Goal: Navigation & Orientation: Understand site structure

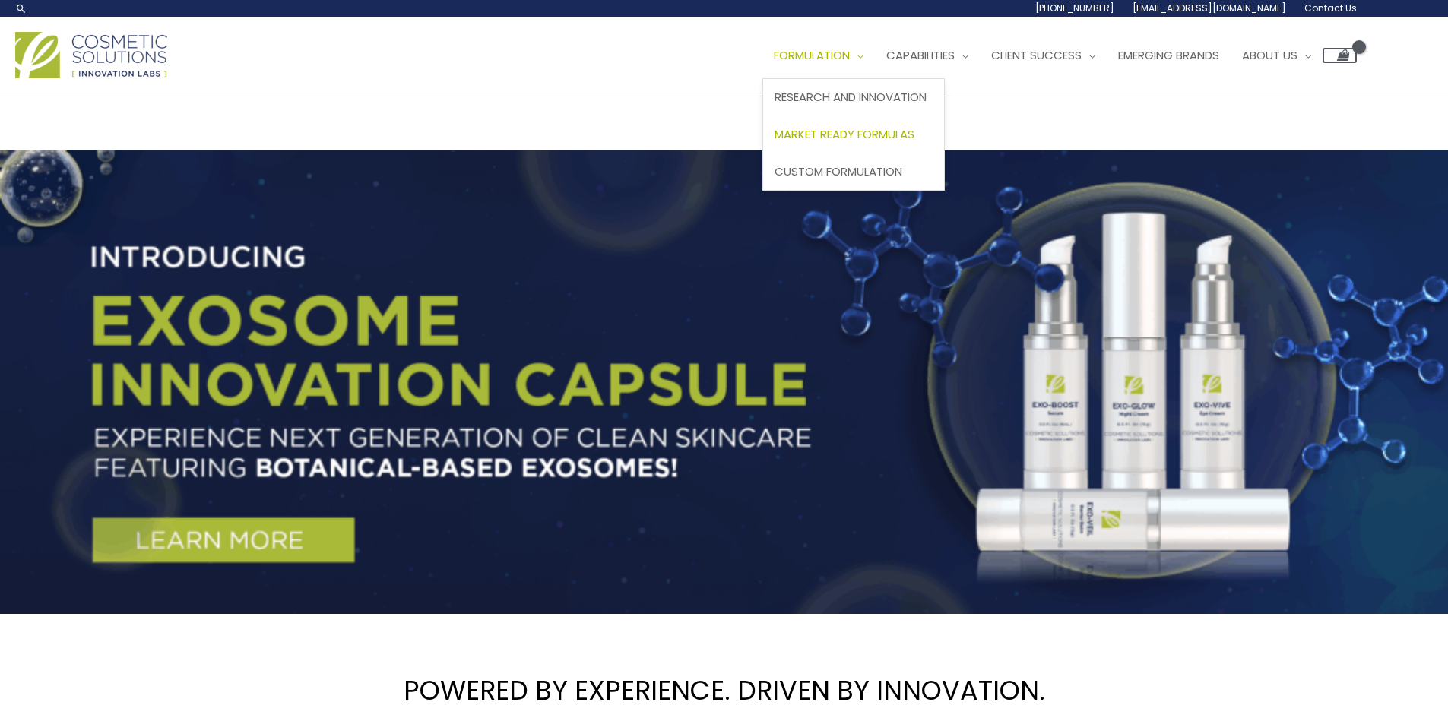
click at [822, 141] on span "Market Ready Formulas" at bounding box center [844, 134] width 140 height 16
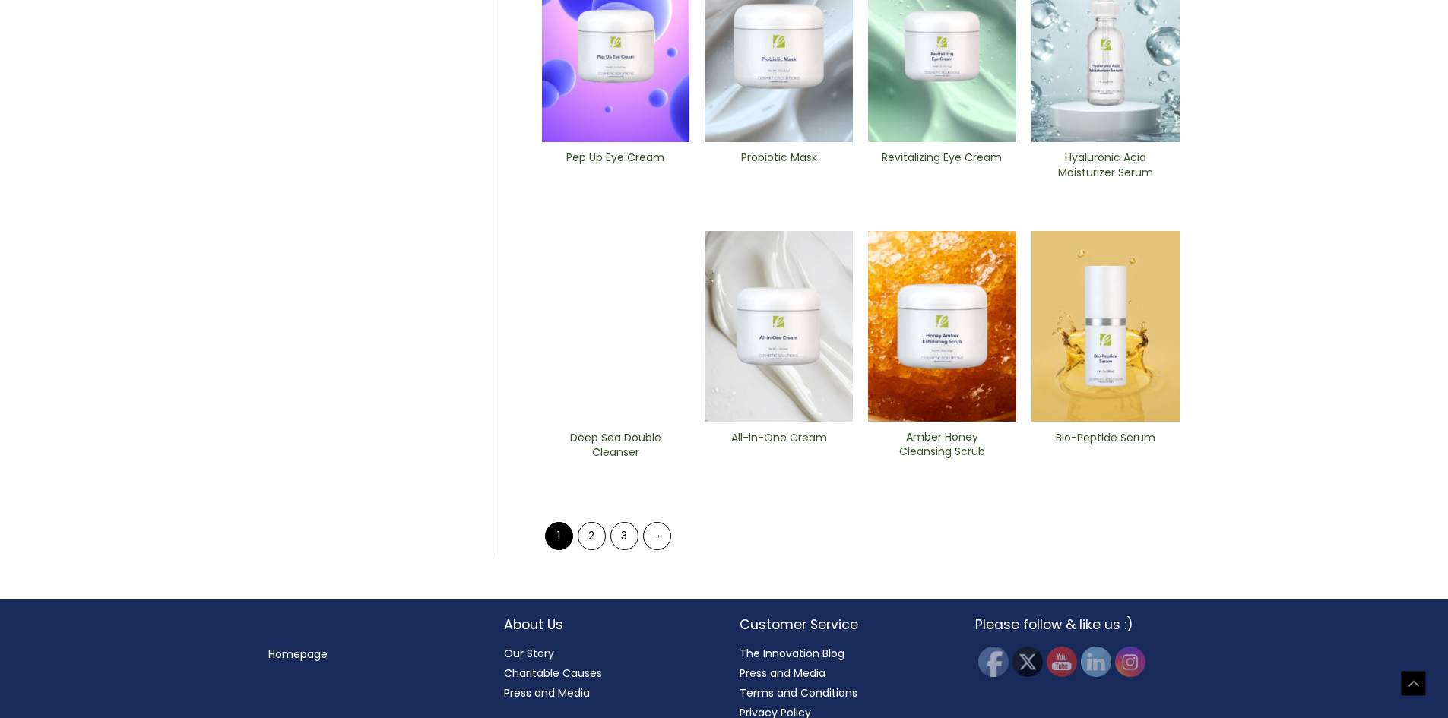
scroll to position [565, 0]
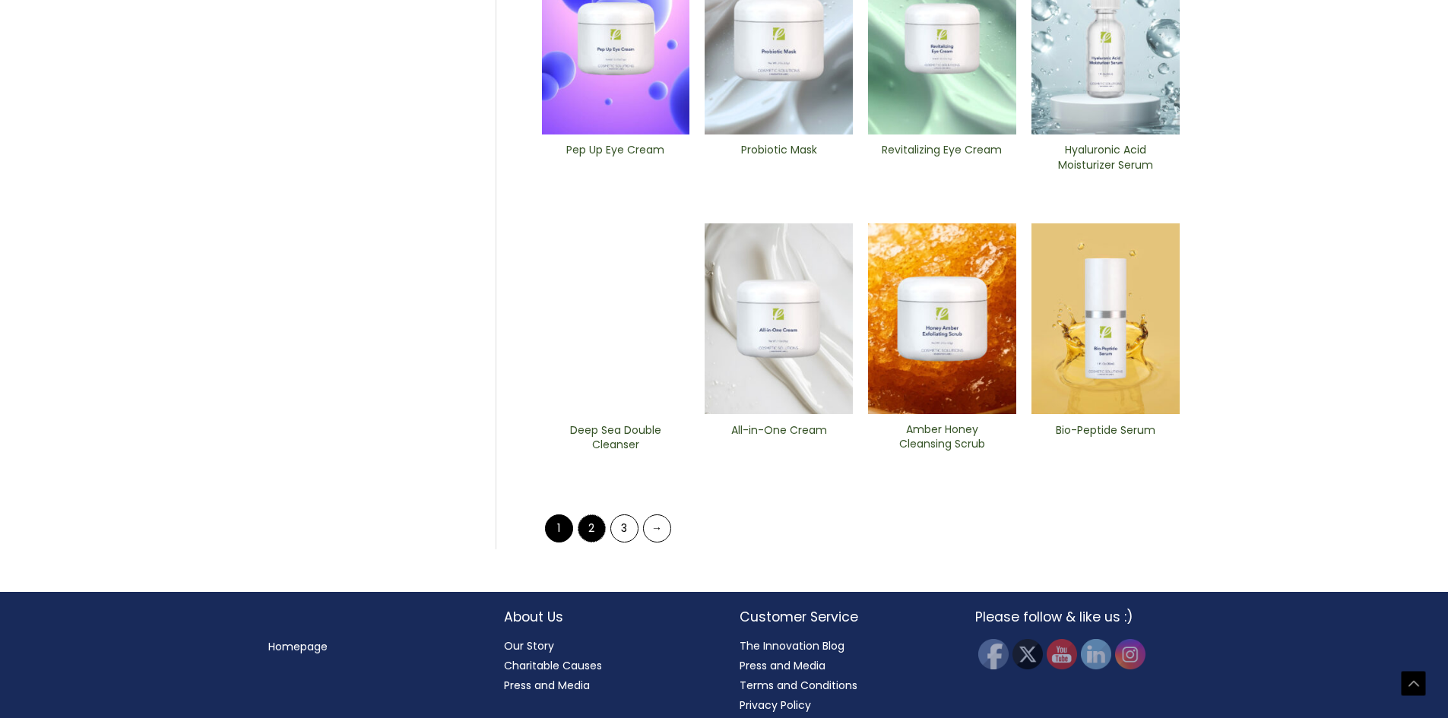
click at [583, 536] on link "2" at bounding box center [592, 529] width 28 height 28
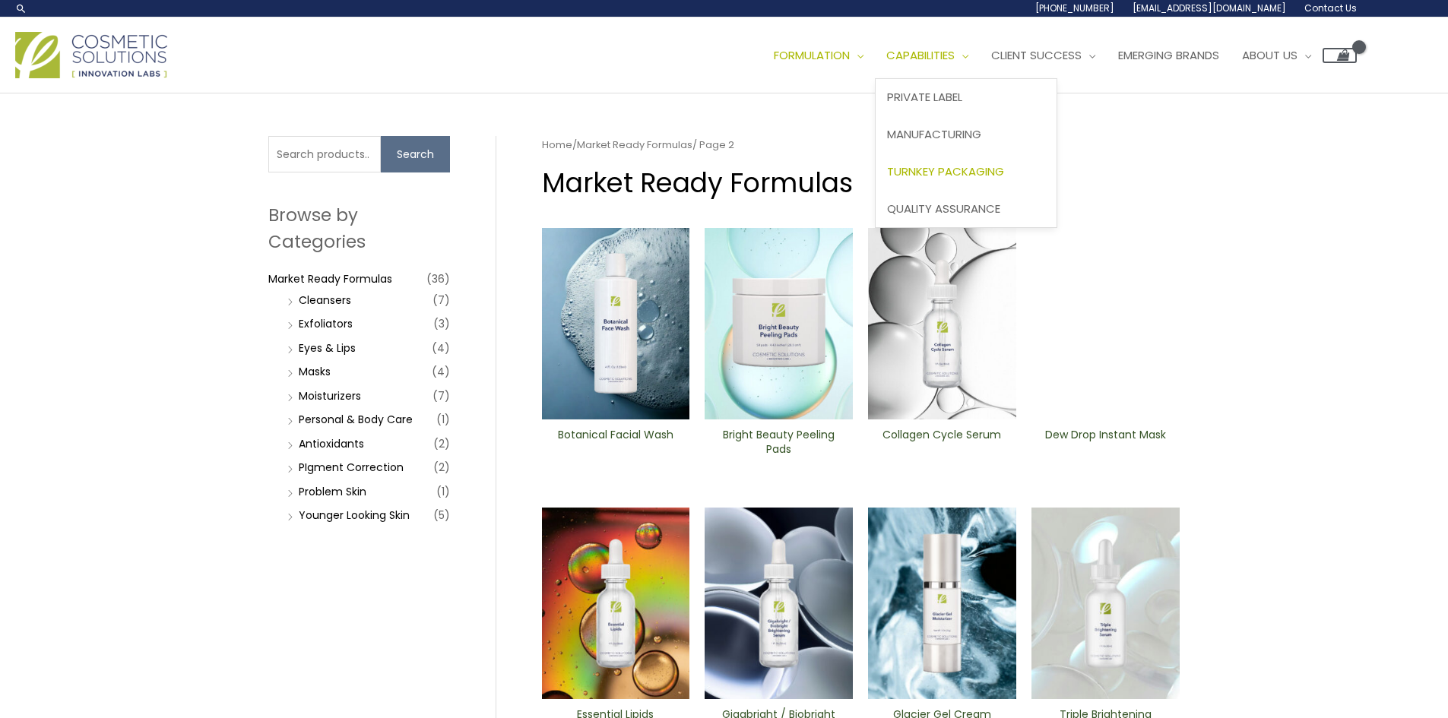
click at [943, 182] on link "Turnkey Packaging" at bounding box center [966, 171] width 181 height 37
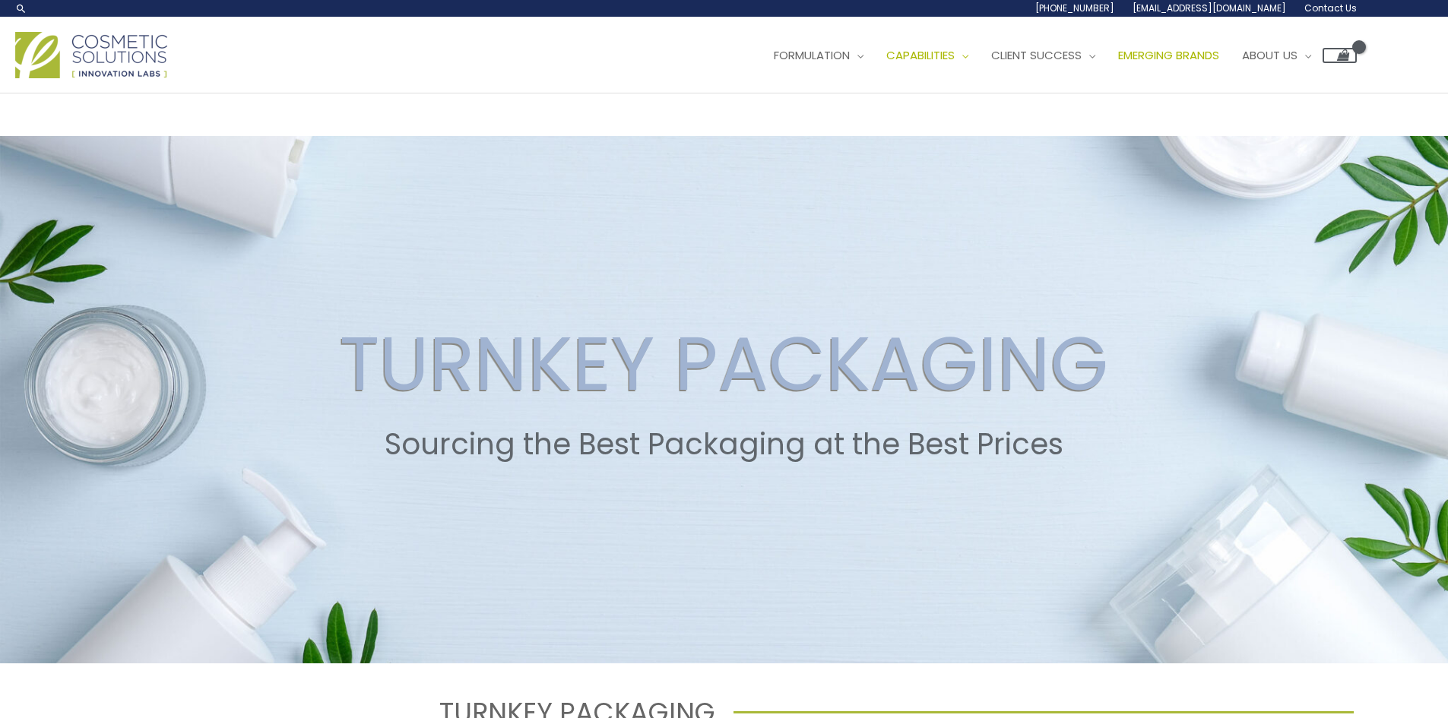
click at [1167, 58] on span "Emerging Brands" at bounding box center [1168, 55] width 101 height 16
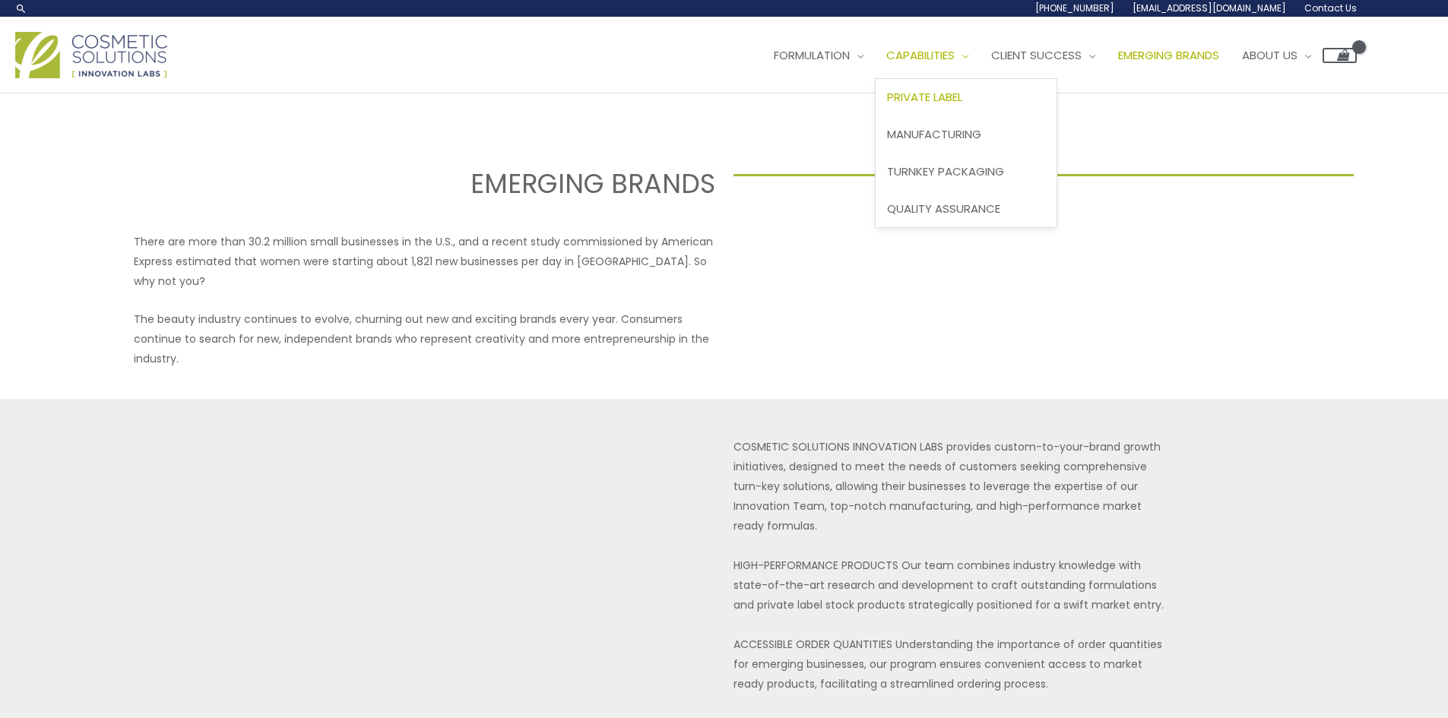
click at [962, 90] on span "Private Label" at bounding box center [924, 97] width 75 height 16
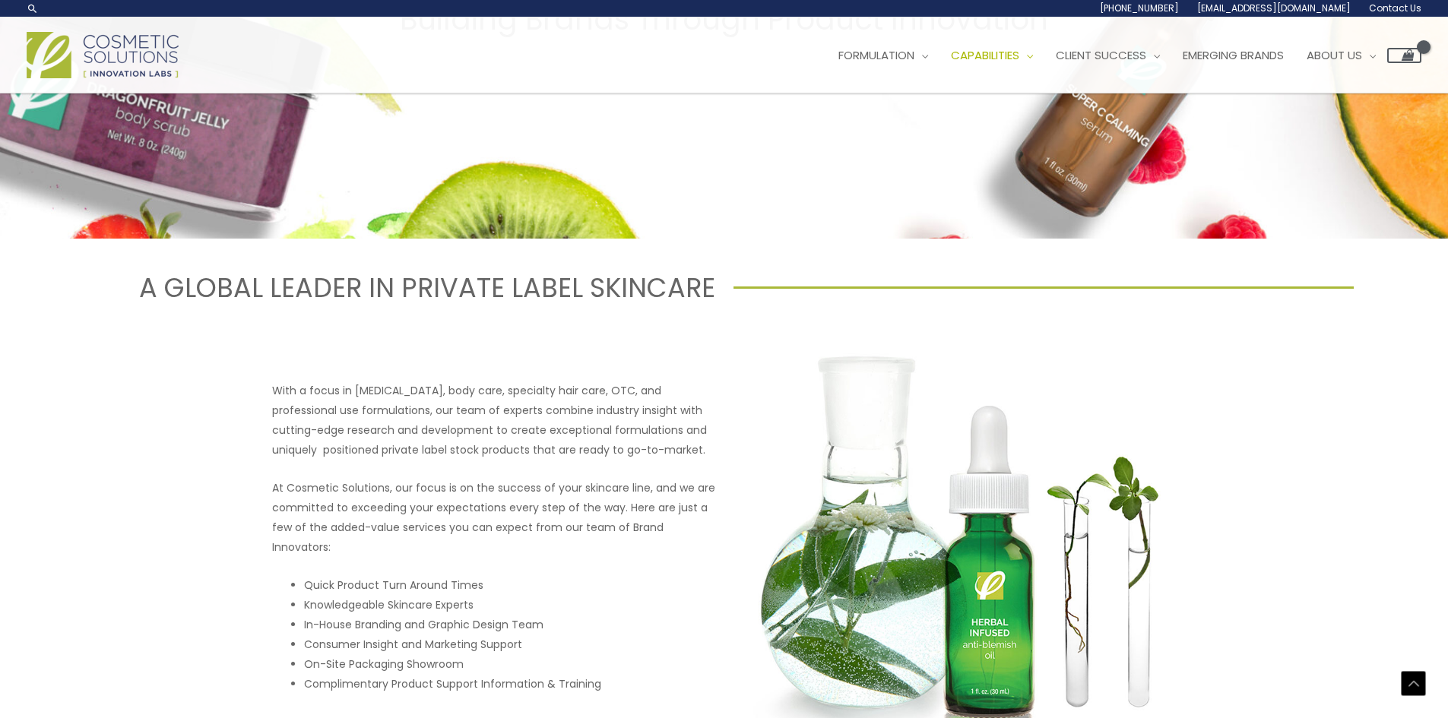
scroll to position [176, 0]
